Goal: Task Accomplishment & Management: Use online tool/utility

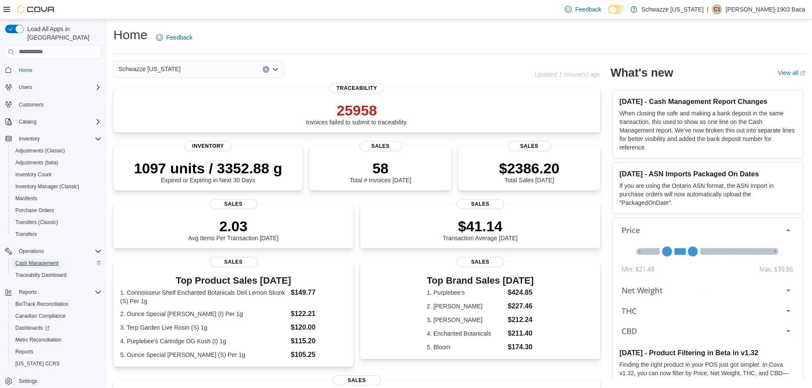
click at [55, 260] on span "Cash Management" at bounding box center [36, 263] width 43 height 7
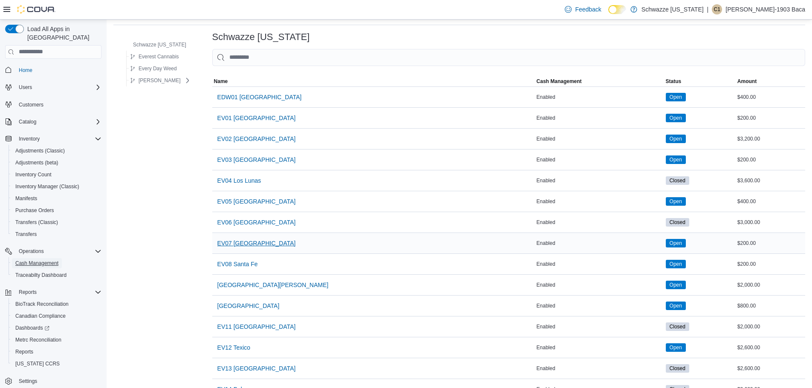
scroll to position [85, 0]
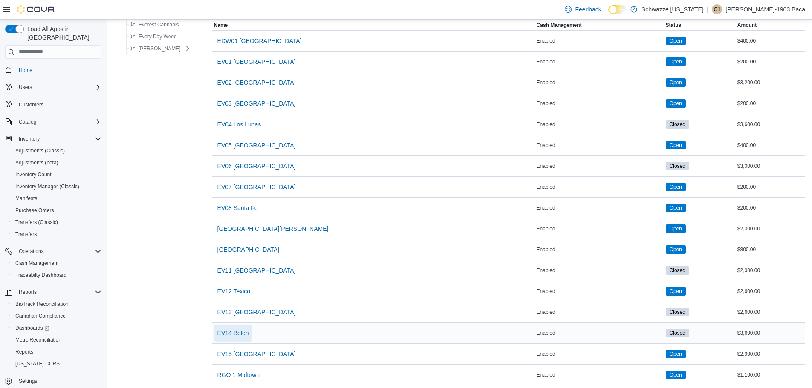
click at [243, 335] on span "EV14 Belen" at bounding box center [233, 333] width 32 height 9
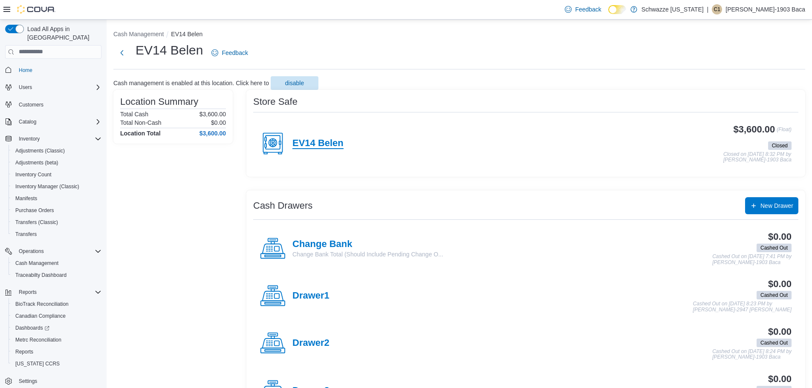
click at [332, 143] on h4 "EV14 Belen" at bounding box center [317, 143] width 51 height 11
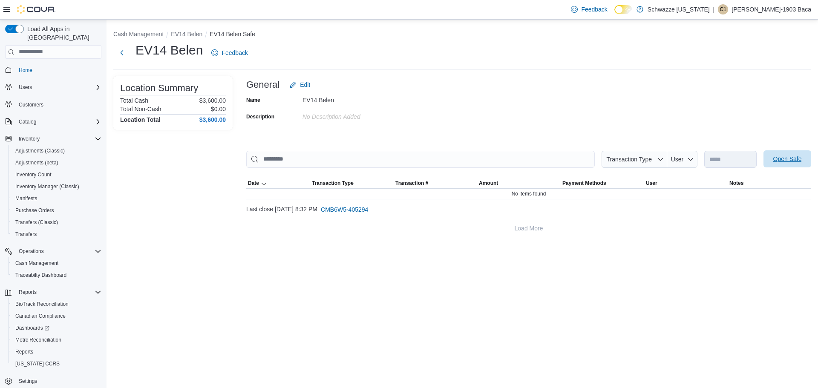
click at [784, 162] on span "Open Safe" at bounding box center [788, 159] width 29 height 9
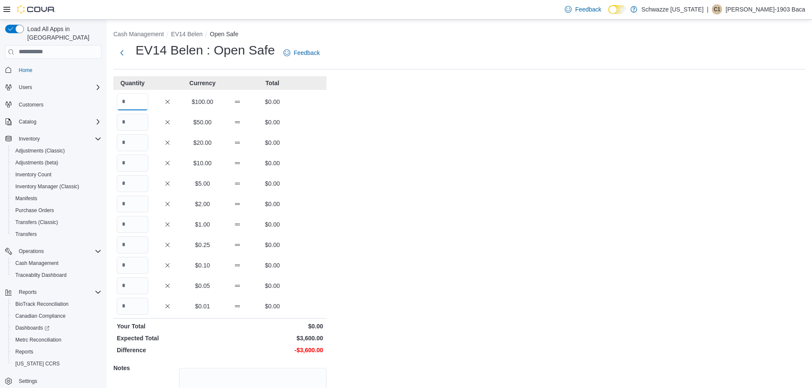
click at [123, 101] on input "Quantity" at bounding box center [133, 101] width 32 height 17
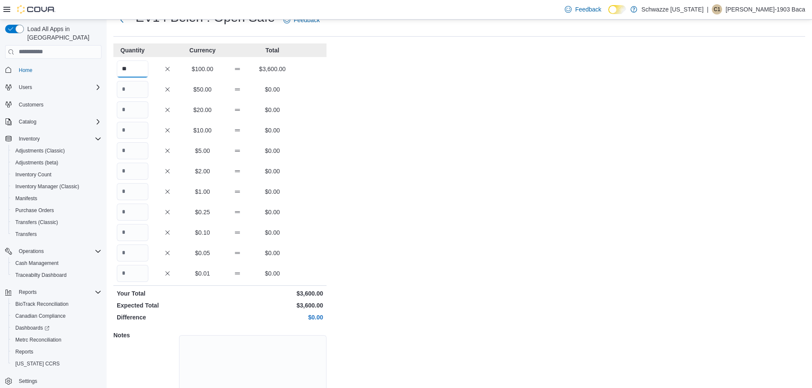
scroll to position [76, 0]
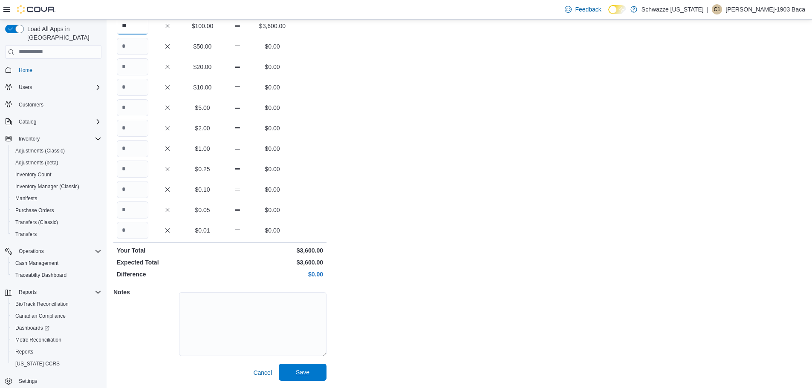
type input "**"
click at [299, 377] on span "Save" at bounding box center [303, 372] width 14 height 9
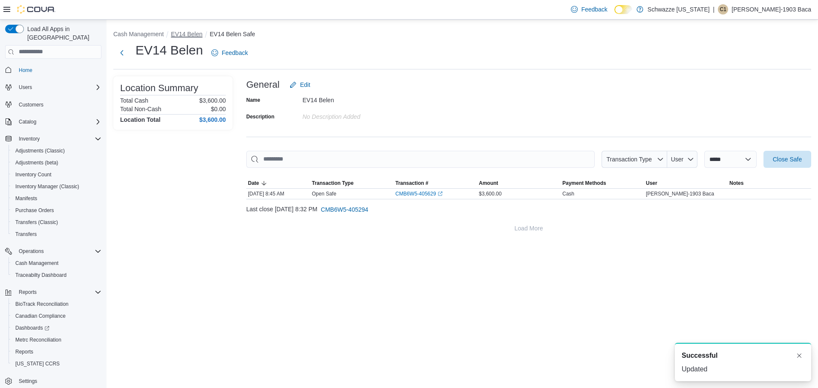
click at [189, 33] on button "EV14 Belen" at bounding box center [187, 34] width 32 height 7
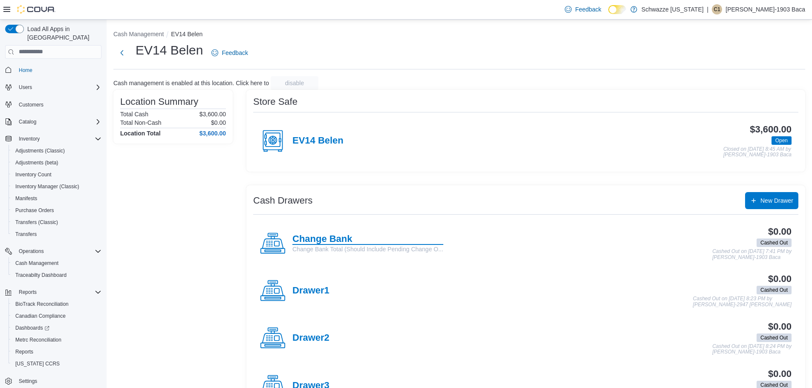
click at [322, 237] on h4 "Change Bank" at bounding box center [367, 239] width 151 height 11
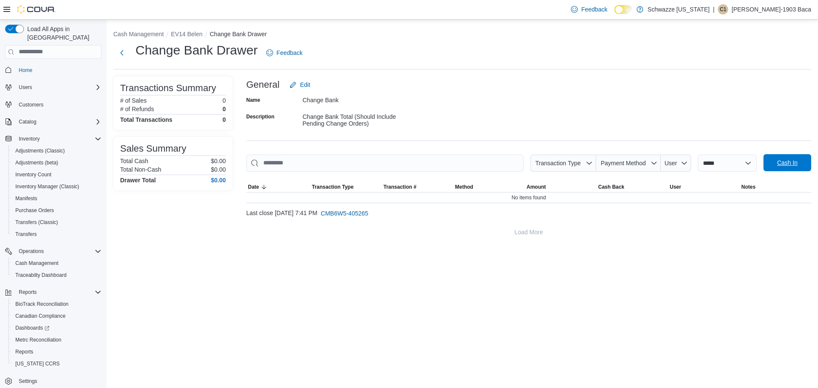
click at [774, 165] on span "Cash In" at bounding box center [788, 162] width 38 height 17
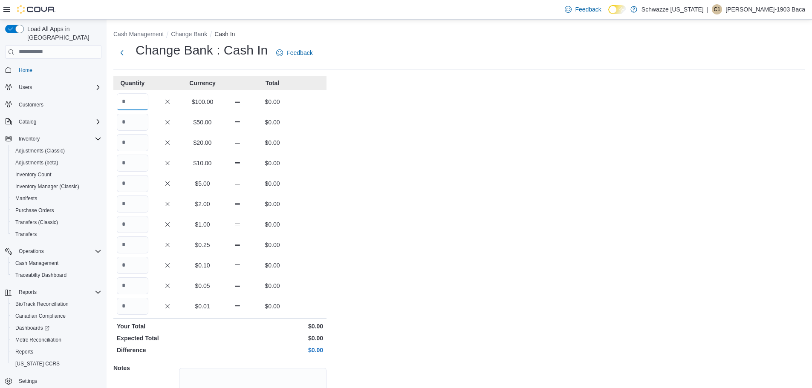
click at [122, 100] on input "Quantity" at bounding box center [133, 101] width 32 height 17
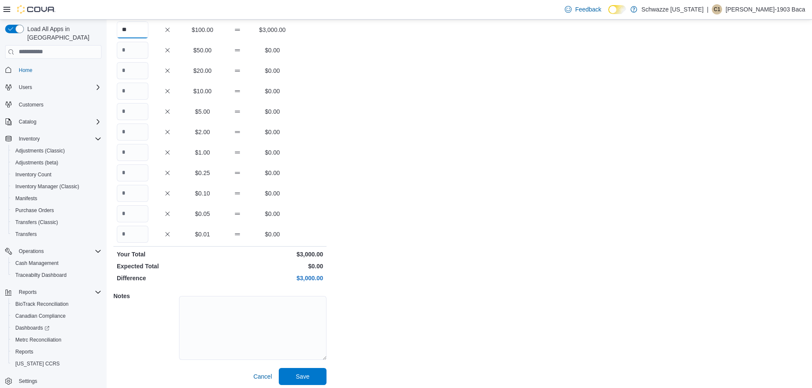
scroll to position [76, 0]
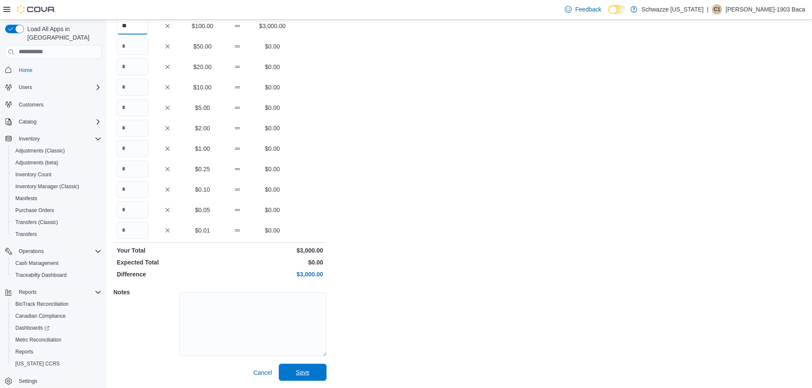
type input "**"
click at [299, 371] on span "Save" at bounding box center [303, 372] width 14 height 9
